Goal: Complete application form

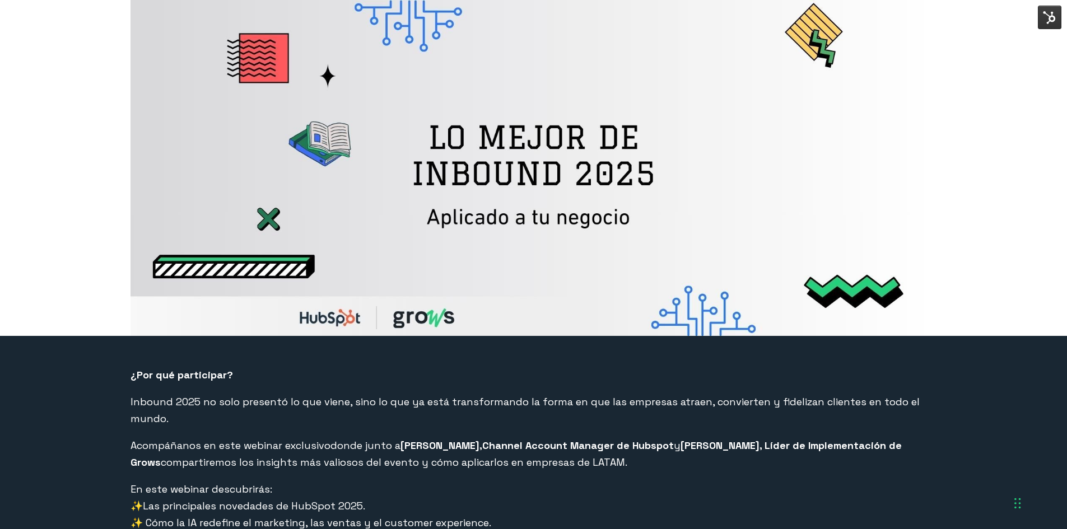
select select "PE"
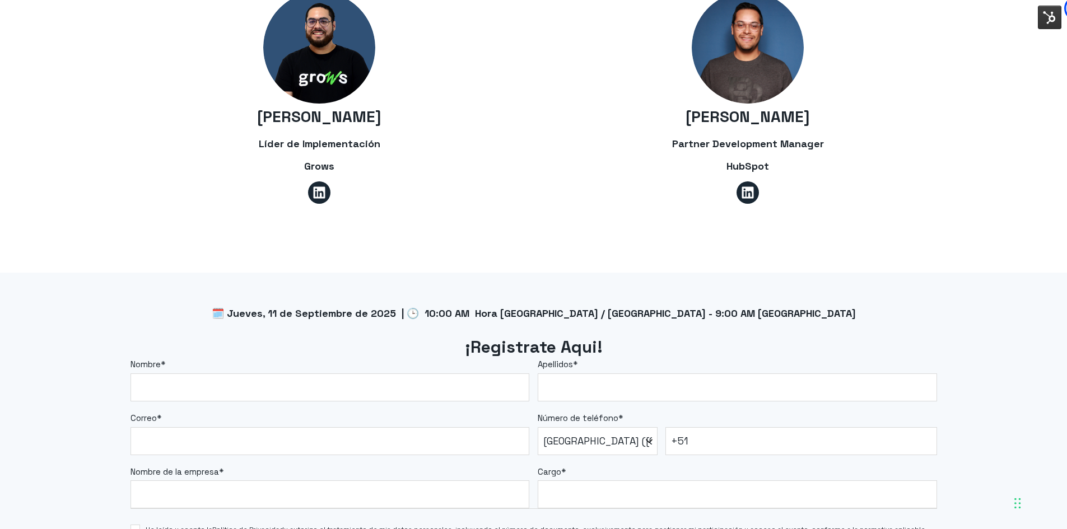
scroll to position [672, 0]
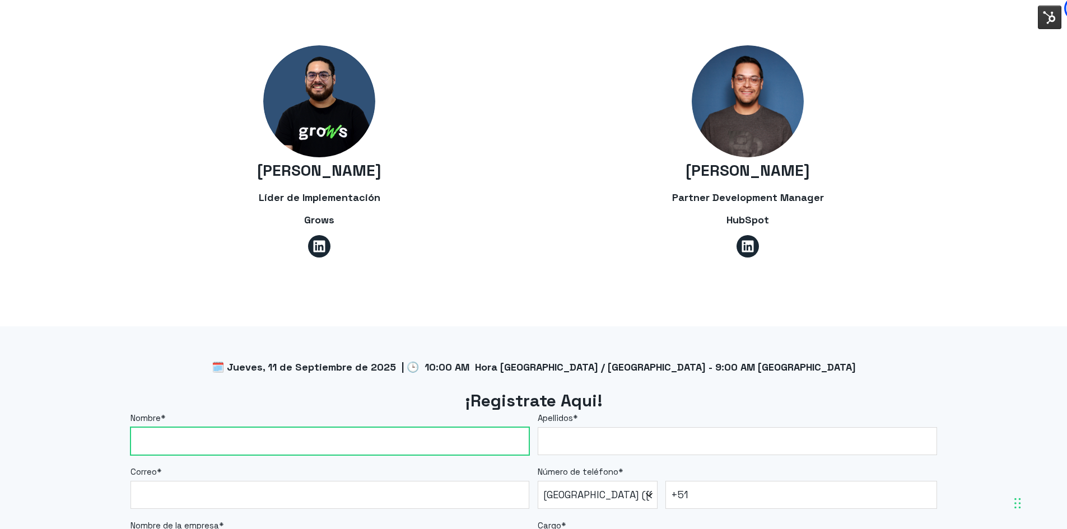
click at [395, 427] on input "Nombre *" at bounding box center [330, 441] width 399 height 28
type input "[PERSON_NAME]"
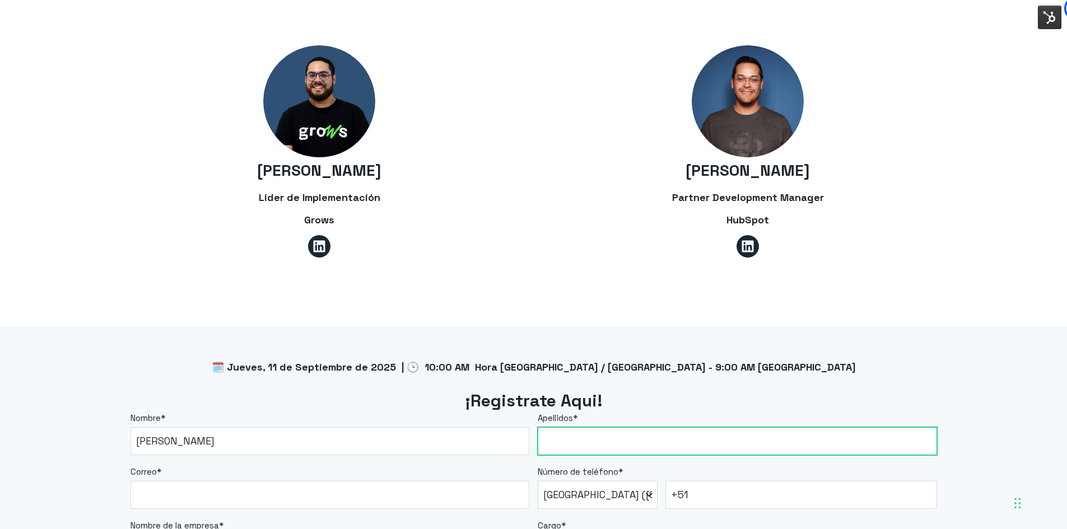
click at [630, 427] on input "Apellidos *" at bounding box center [737, 441] width 399 height 28
type input "[PERSON_NAME]"
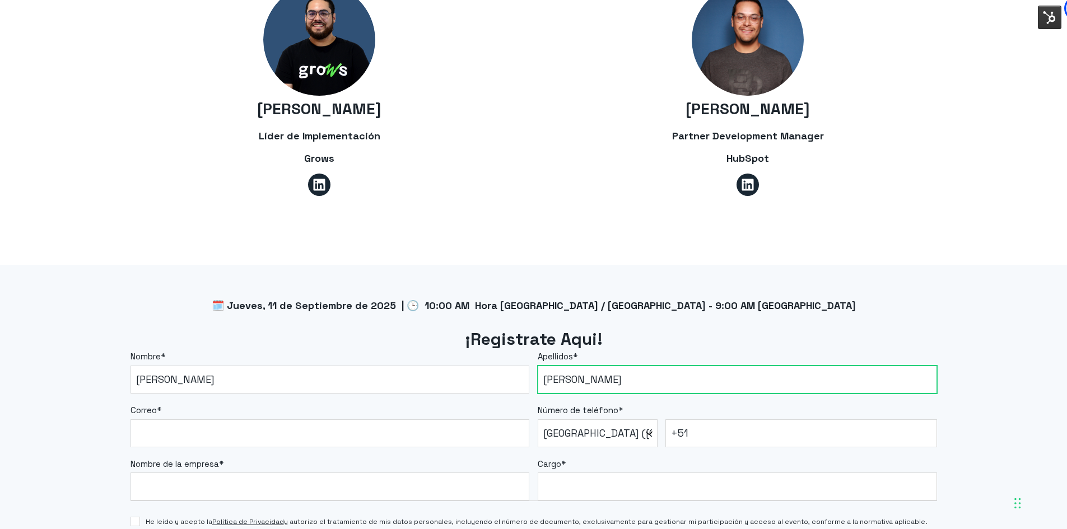
scroll to position [840, 0]
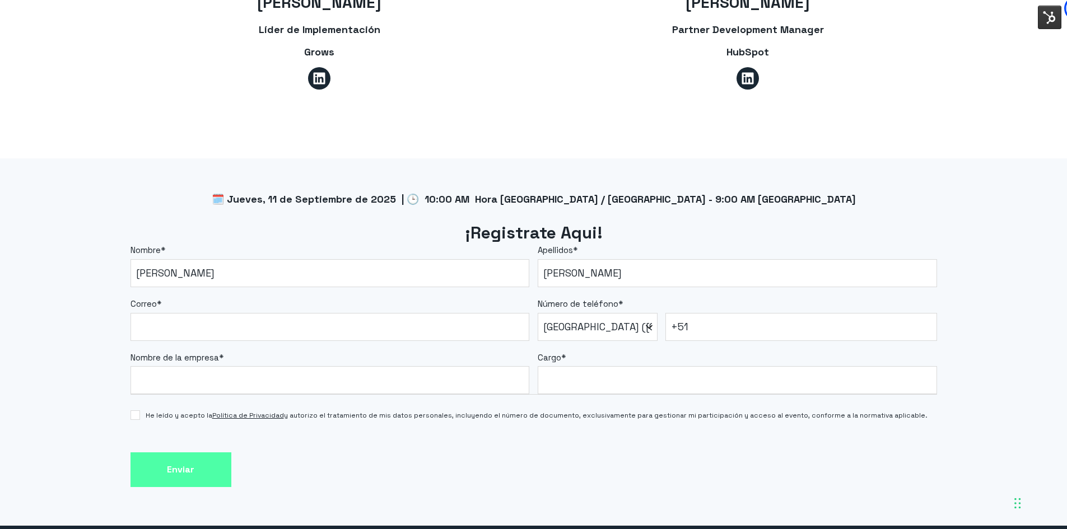
click at [246, 298] on div "Correo *" at bounding box center [330, 319] width 399 height 43
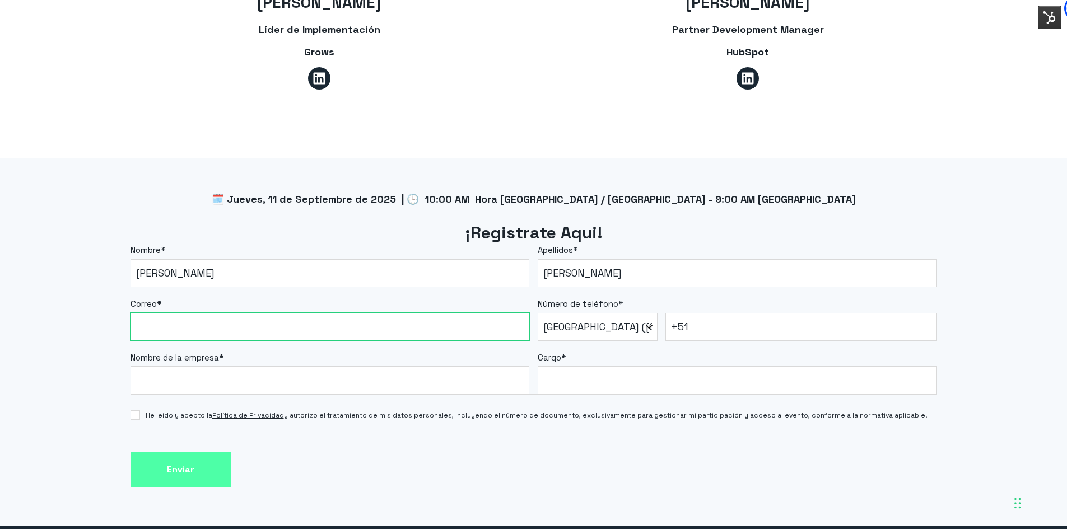
click at [249, 313] on input "Correo *" at bounding box center [330, 327] width 399 height 28
type input "[PERSON_NAME][EMAIL_ADDRESS][DOMAIN_NAME]"
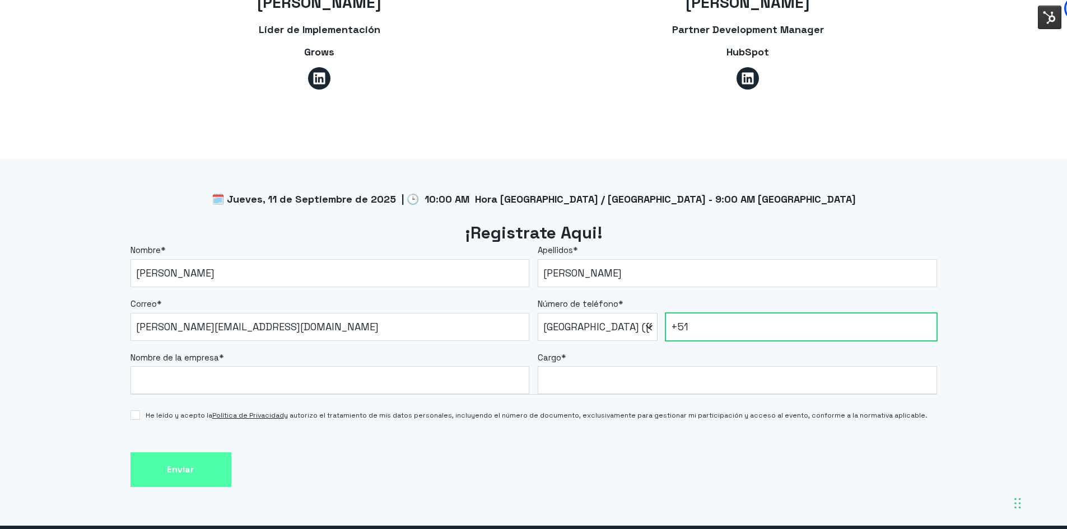
click at [765, 320] on input "+51" at bounding box center [801, 327] width 272 height 28
type input "[PHONE_NUMBER]"
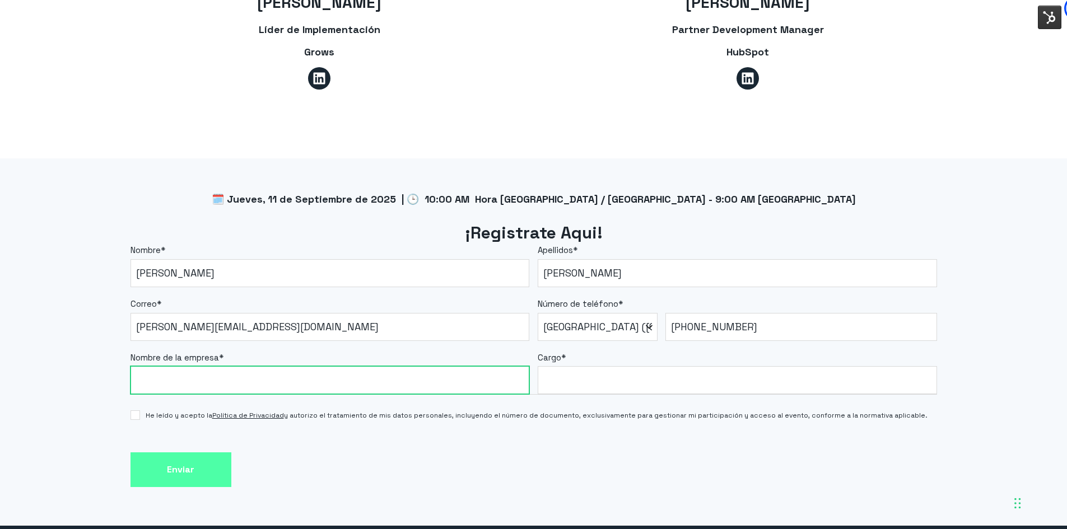
click at [243, 368] on input "Nombre de la empresa *" at bounding box center [330, 380] width 399 height 28
type input "Grows"
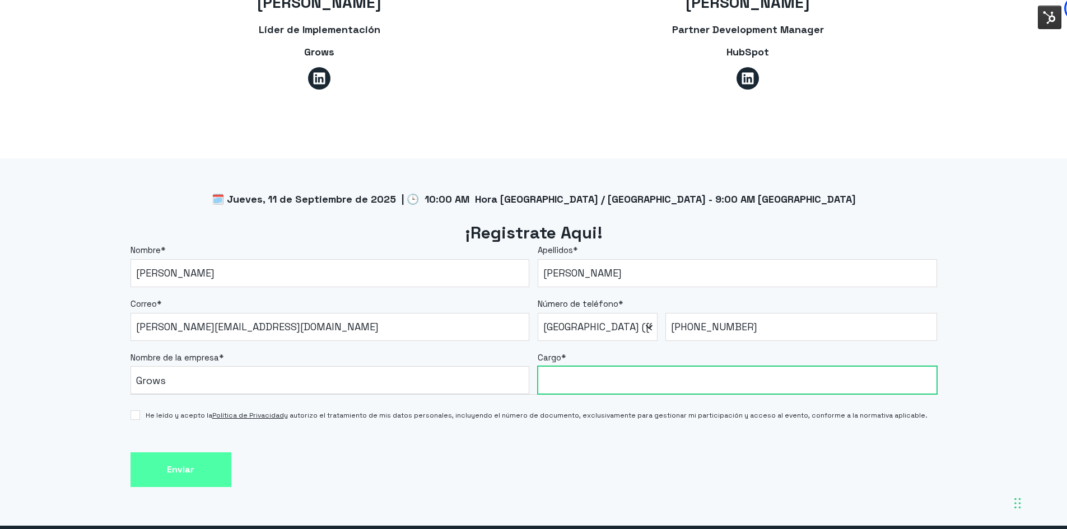
drag, startPoint x: 623, startPoint y: 351, endPoint x: 621, endPoint y: 360, distance: 9.8
click at [623, 366] on input "Cargo *" at bounding box center [737, 380] width 399 height 28
click at [621, 366] on input "Cargo *" at bounding box center [737, 380] width 399 height 28
type input "Account Lead"
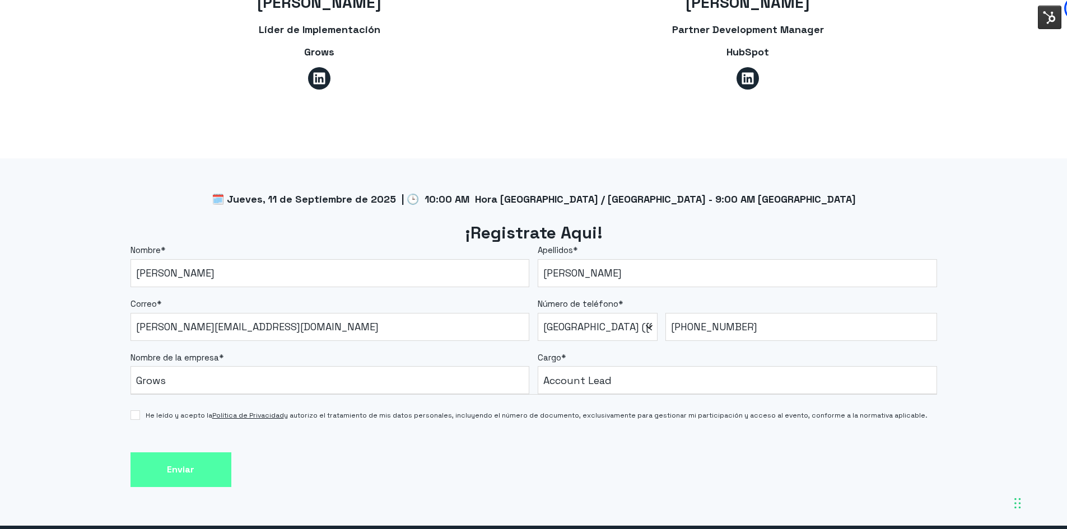
click at [157, 411] on span "He leído y acepto la Política de Privacidad y autorizo el tratamiento de mis da…" at bounding box center [537, 416] width 782 height 10
click at [140, 411] on input "He leído y acepto la Política de Privacidad y autorizo el tratamiento de mis da…" at bounding box center [136, 416] width 10 height 10
checkbox input "true"
drag, startPoint x: 181, startPoint y: 453, endPoint x: 226, endPoint y: 454, distance: 44.8
click at [182, 454] on input "Enviar" at bounding box center [181, 470] width 101 height 35
